Goal: Task Accomplishment & Management: Manage account settings

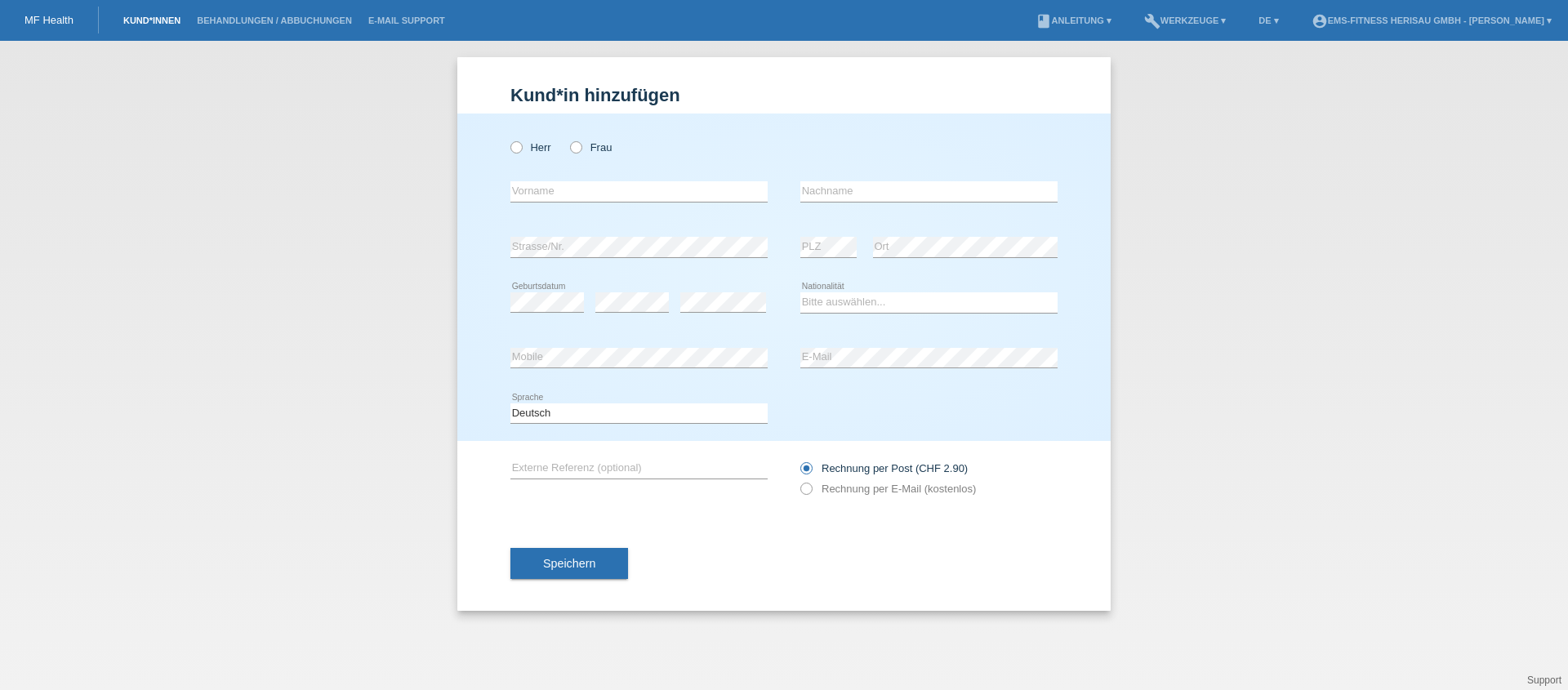
click at [146, 23] on link "Kund*innen" at bounding box center [152, 20] width 74 height 10
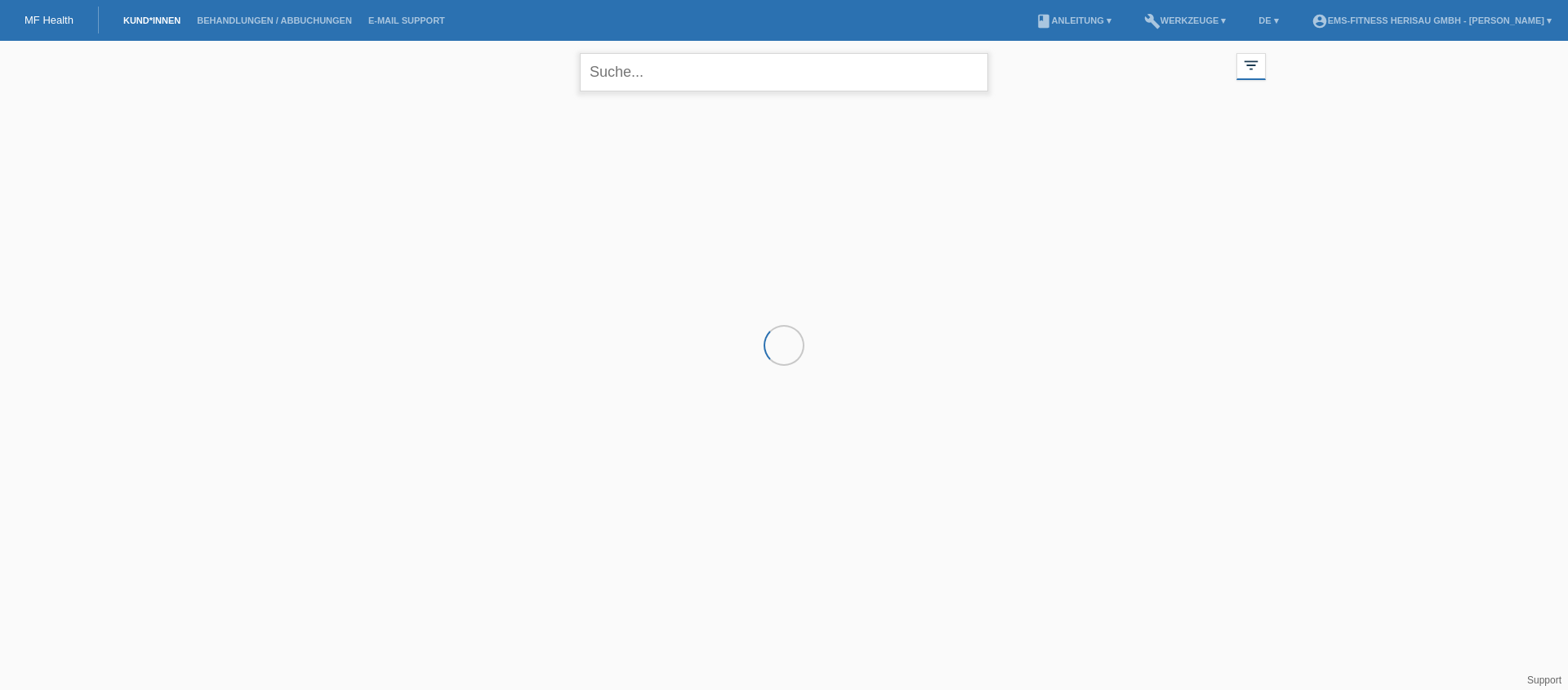
drag, startPoint x: 656, startPoint y: 83, endPoint x: 668, endPoint y: 89, distance: 13.4
click at [661, 86] on input "text" at bounding box center [784, 73] width 409 height 39
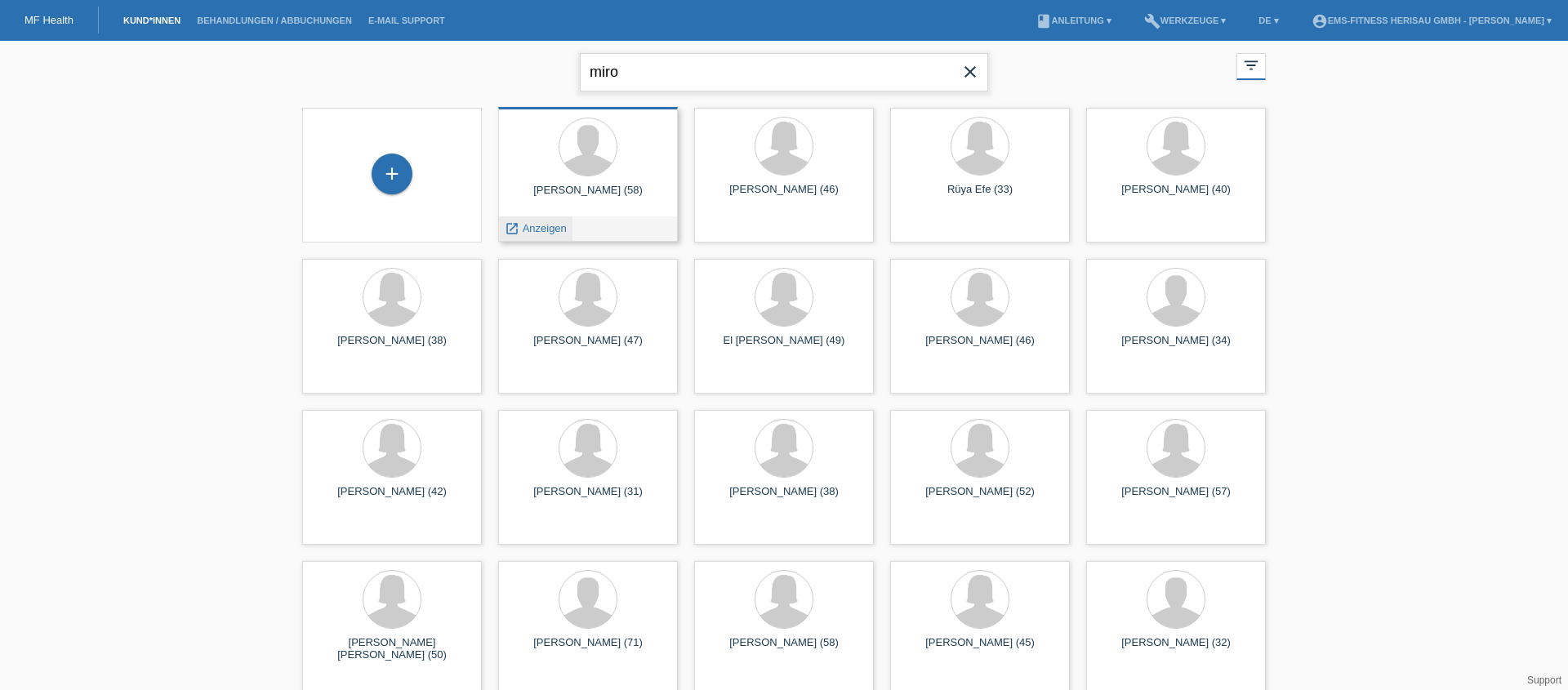
type input "miro"
click at [527, 232] on span "Anzeigen" at bounding box center [545, 228] width 44 height 12
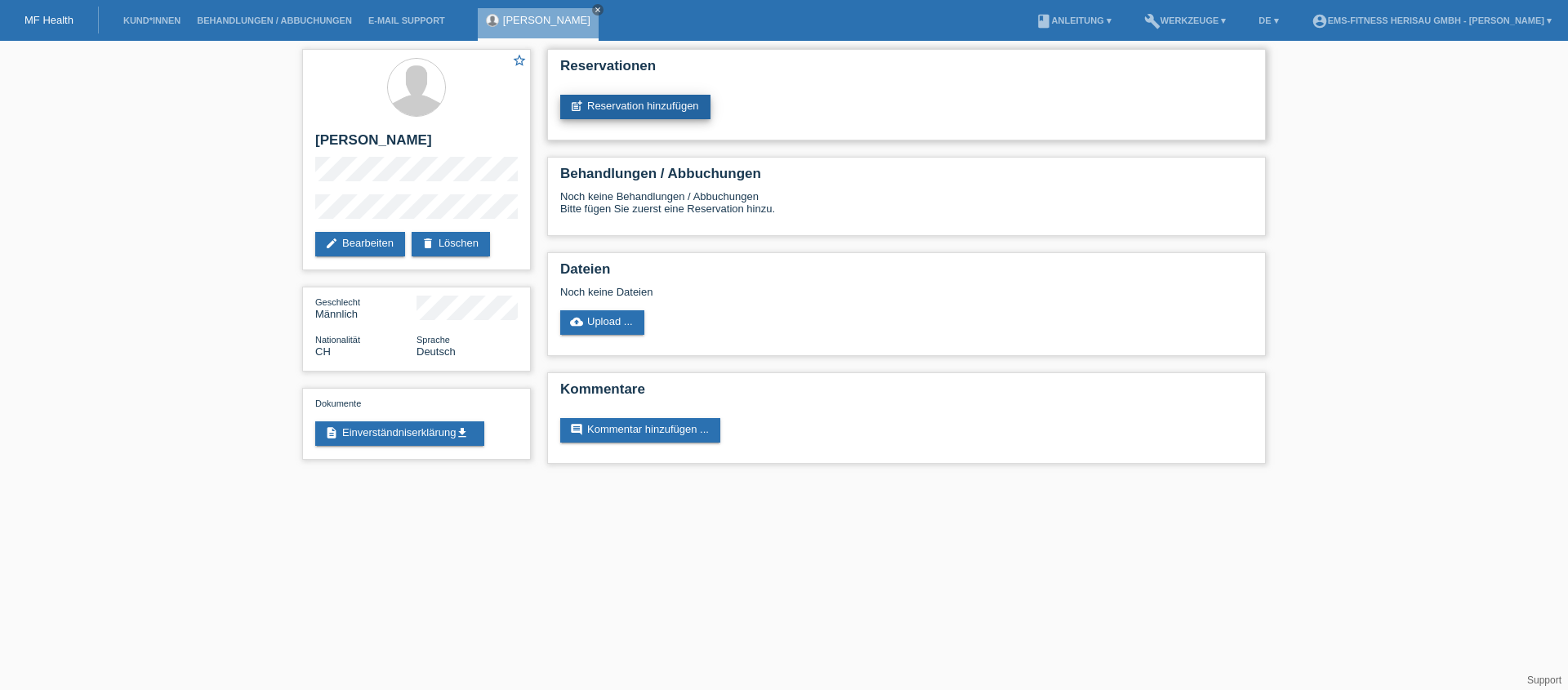
click at [650, 105] on link "post_add Reservation hinzufügen" at bounding box center [635, 107] width 150 height 25
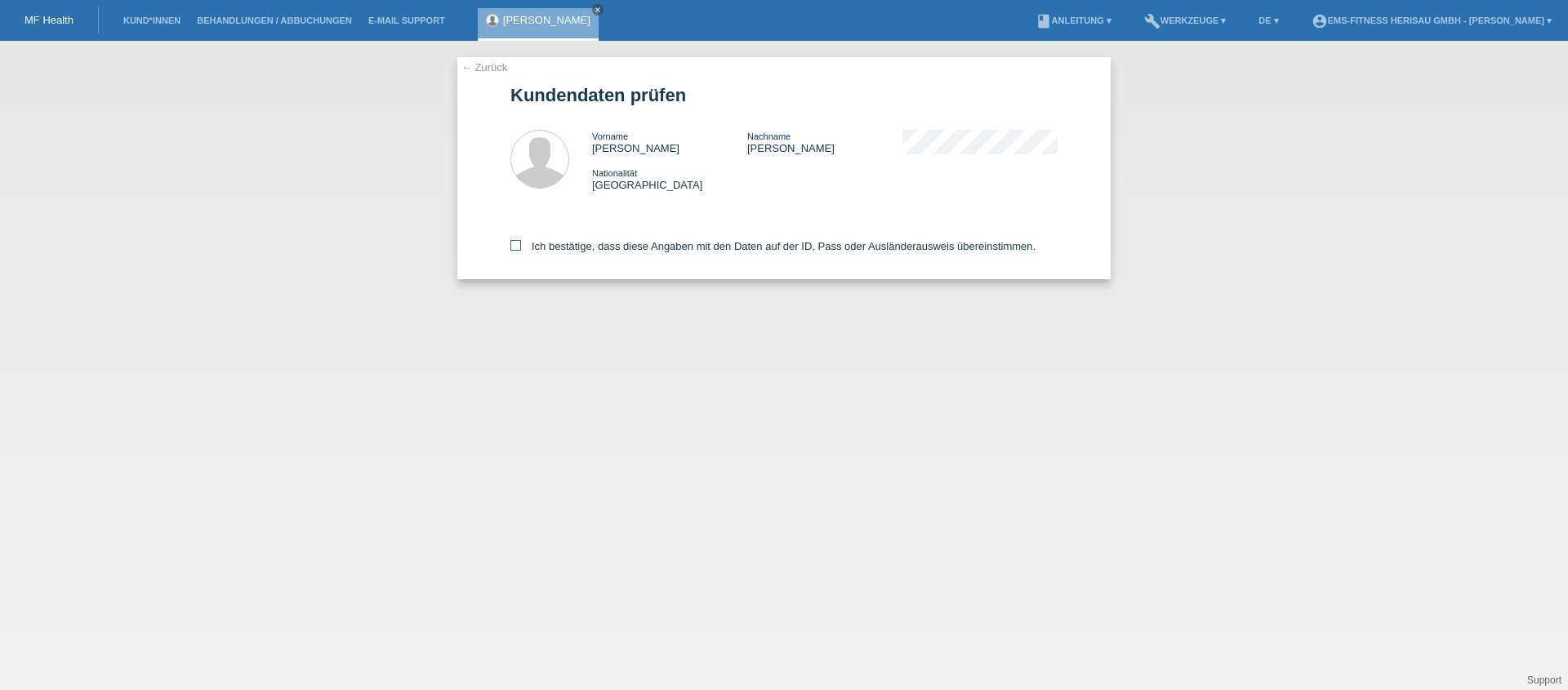
click at [688, 250] on label "Ich bestätige, dass diese Angaben mit den Daten auf der ID, Pass oder Ausländer…" at bounding box center [773, 246] width 525 height 12
click at [521, 250] on input "Ich bestätige, dass diese Angaben mit den Daten auf der ID, Pass oder Ausländer…" at bounding box center [516, 245] width 11 height 11
checkbox input "true"
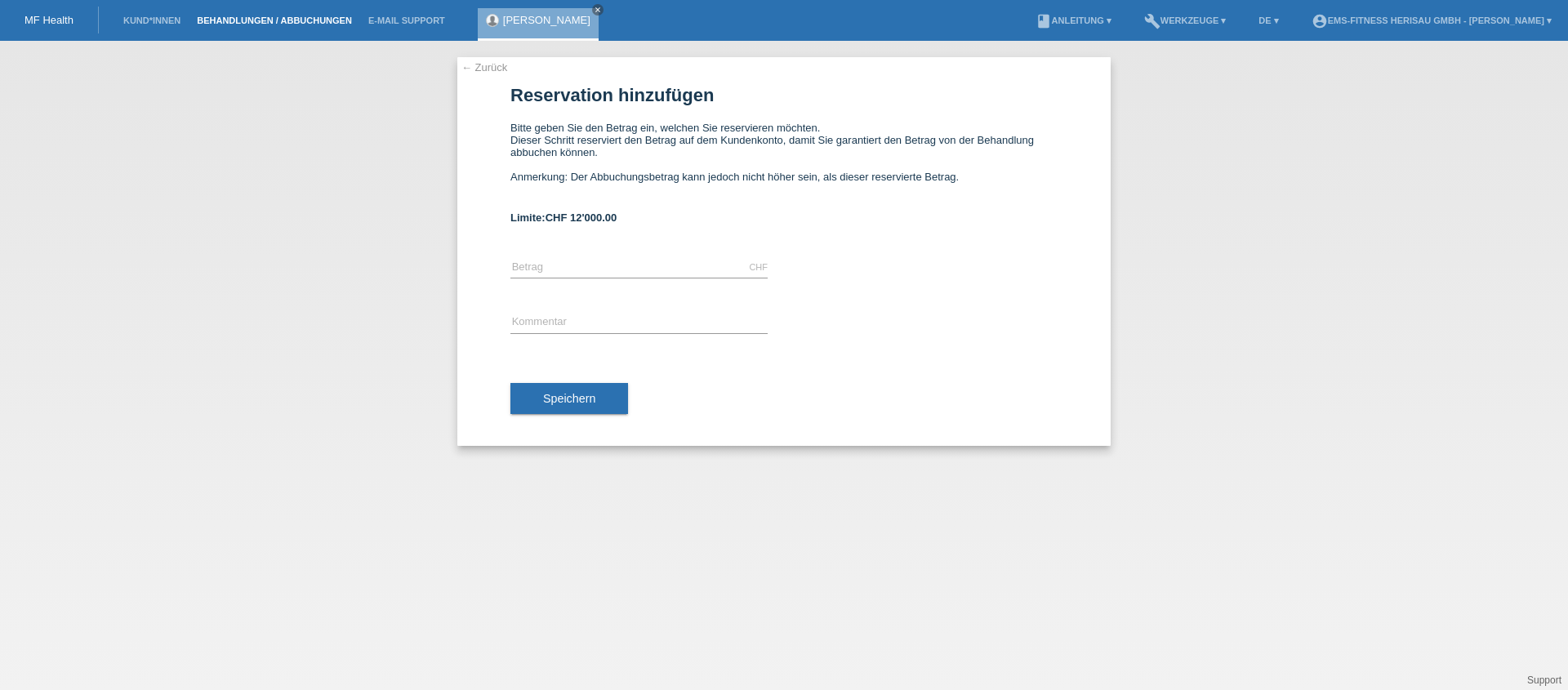
click at [308, 16] on link "Behandlungen / Abbuchungen" at bounding box center [274, 20] width 172 height 10
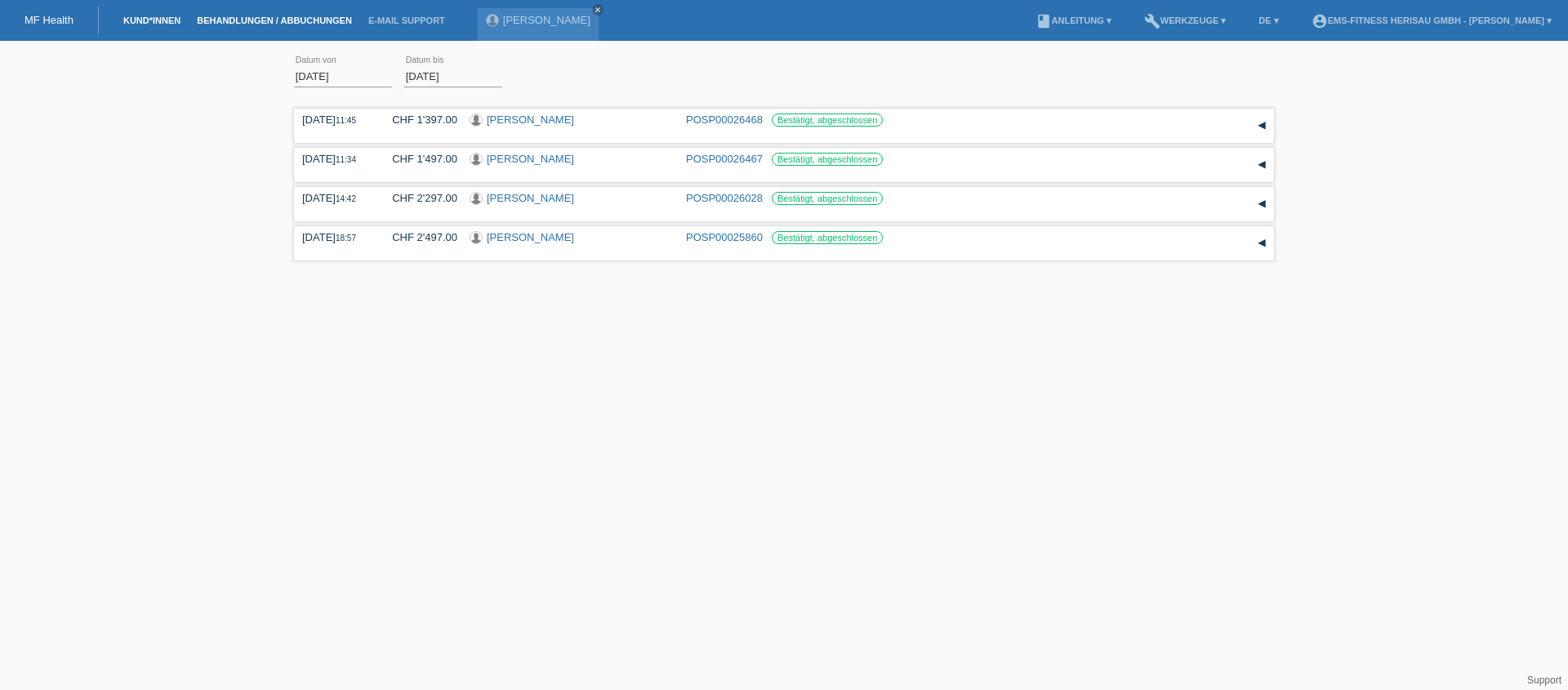
click at [166, 19] on link "Kund*innen" at bounding box center [152, 20] width 74 height 10
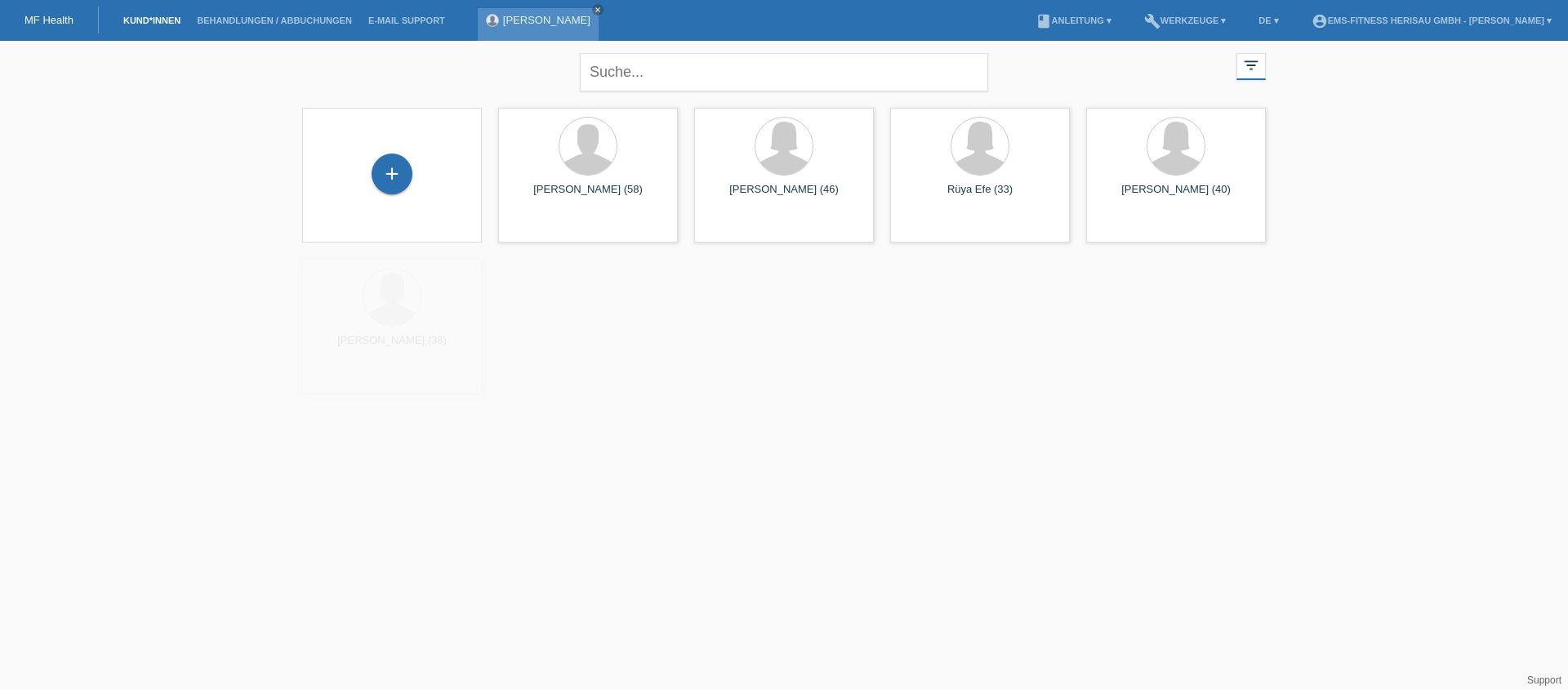
click at [531, 15] on link "[PERSON_NAME]" at bounding box center [547, 20] width 88 height 12
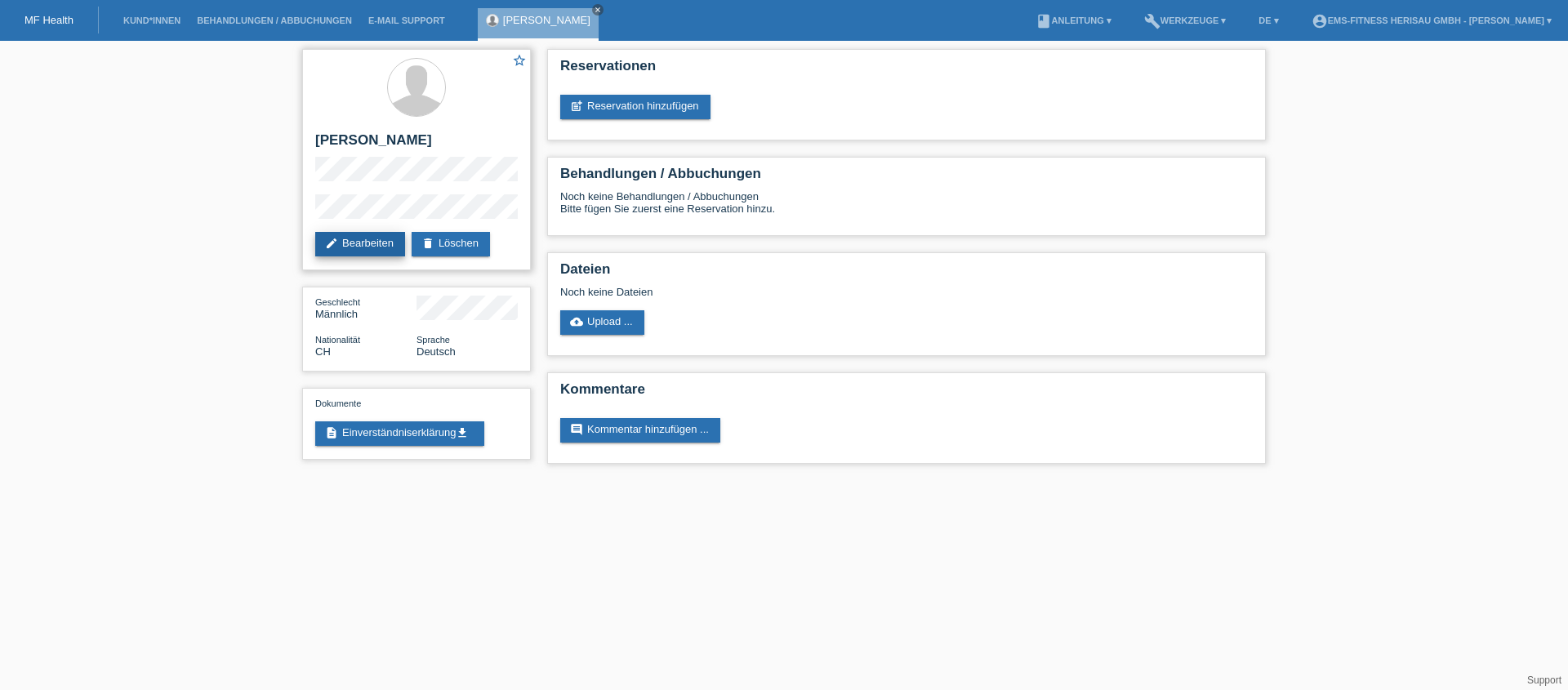
click at [355, 250] on link "edit Bearbeiten" at bounding box center [360, 245] width 89 height 25
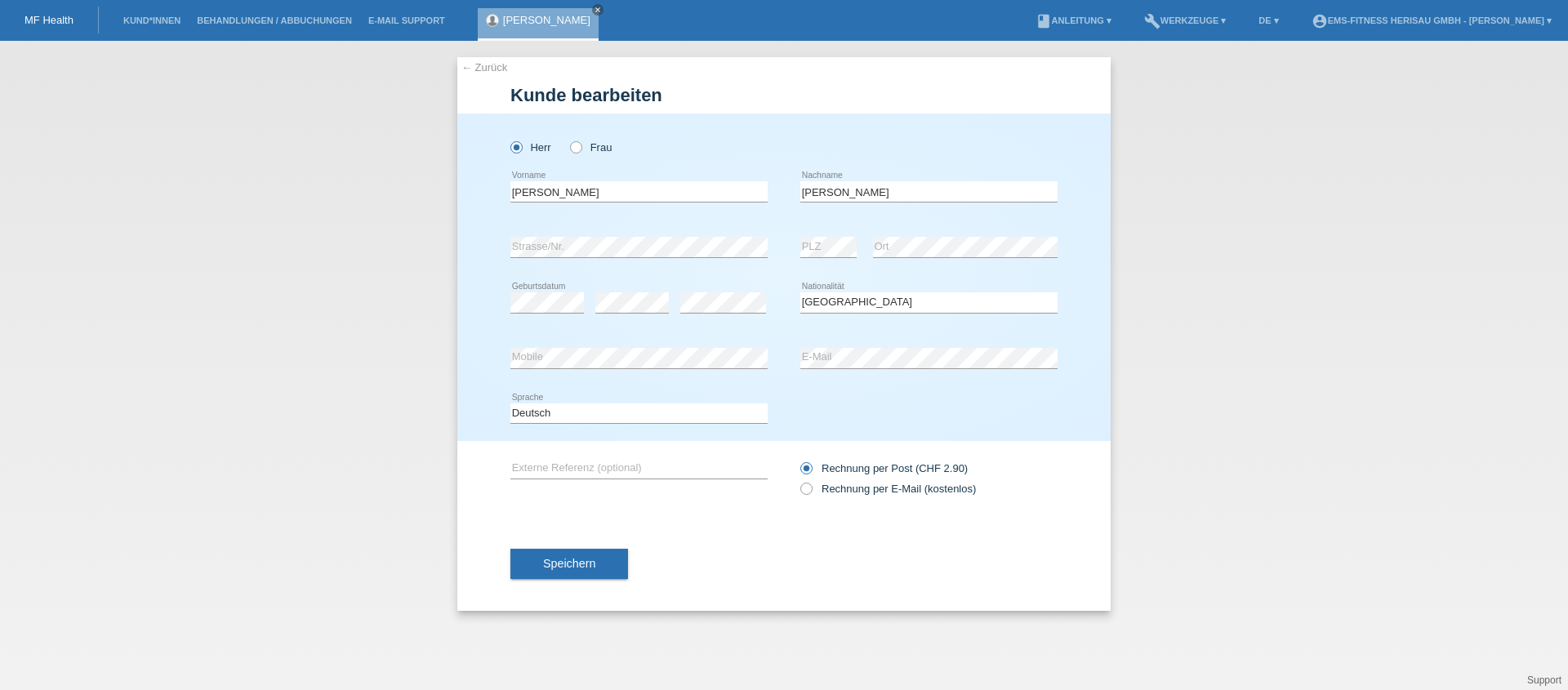
select select "CH"
click at [569, 576] on button "Speichern" at bounding box center [569, 563] width 118 height 31
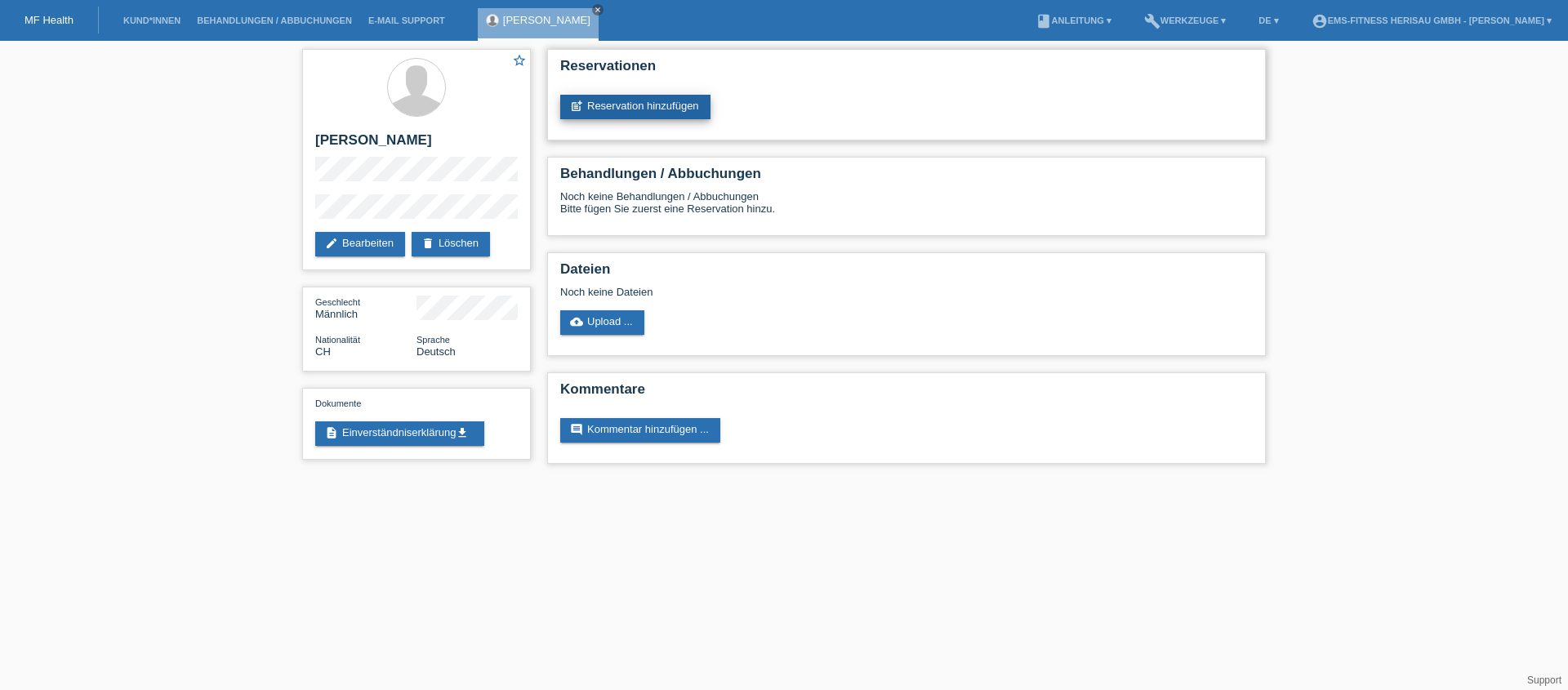
click at [668, 102] on link "post_add Reservation hinzufügen" at bounding box center [635, 107] width 150 height 25
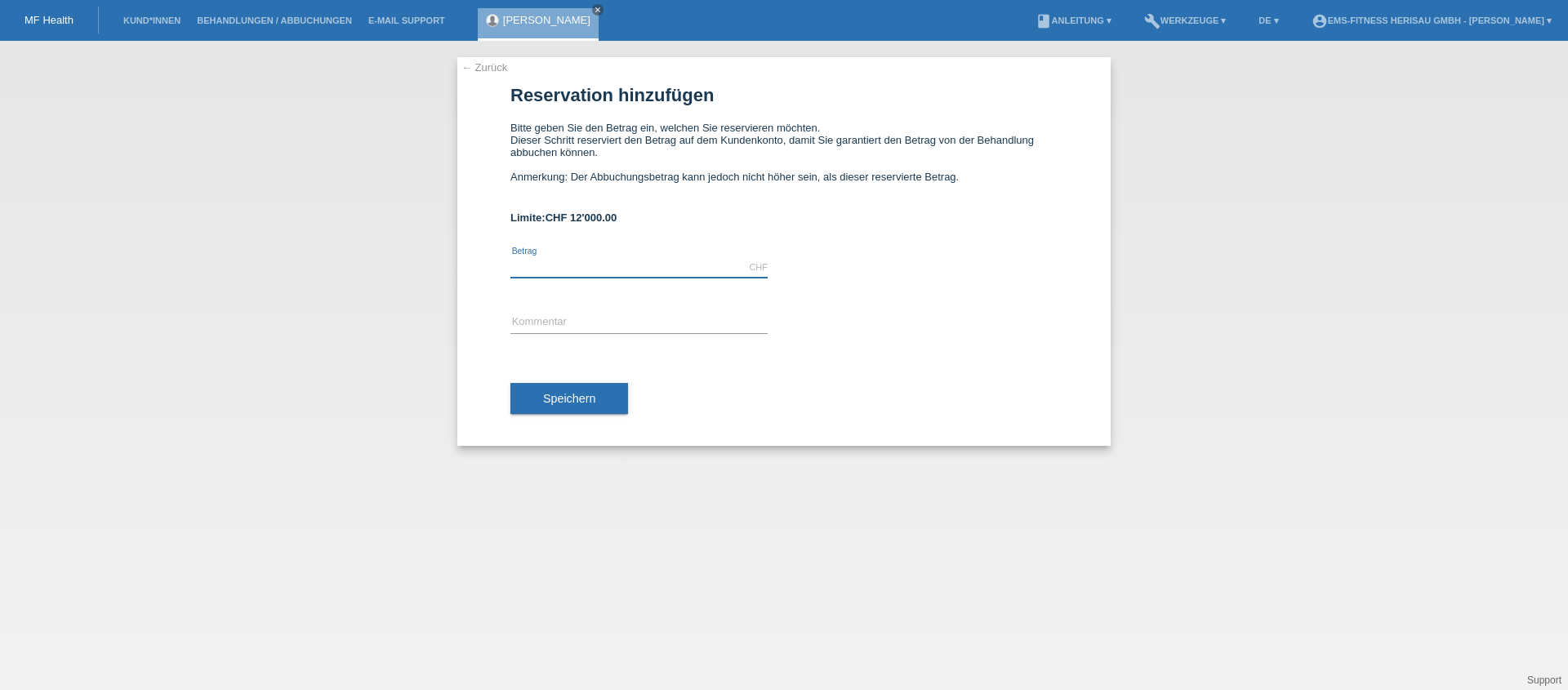
click at [618, 257] on input "text" at bounding box center [638, 267] width 257 height 20
